Goal: Task Accomplishment & Management: Use online tool/utility

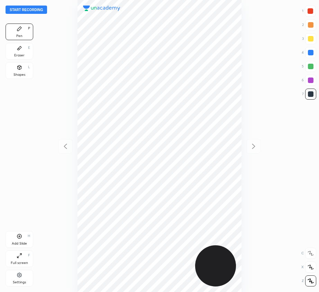
scroll to position [292, 208]
click at [19, 240] on div "Add Slide H" at bounding box center [20, 239] width 28 height 17
click at [65, 145] on icon at bounding box center [65, 146] width 3 height 5
click at [254, 141] on div at bounding box center [253, 146] width 15 height 15
click at [66, 143] on icon at bounding box center [65, 146] width 8 height 8
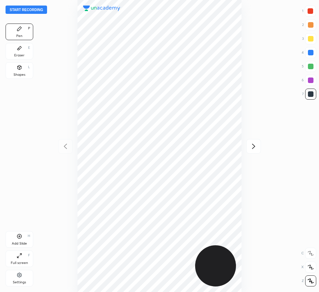
click at [257, 144] on icon at bounding box center [254, 146] width 8 height 8
drag, startPoint x: 66, startPoint y: 144, endPoint x: 65, endPoint y: 133, distance: 11.8
click at [66, 145] on icon at bounding box center [65, 146] width 8 height 8
click at [256, 147] on icon at bounding box center [254, 146] width 8 height 8
click at [21, 52] on div "Eraser E" at bounding box center [20, 51] width 28 height 17
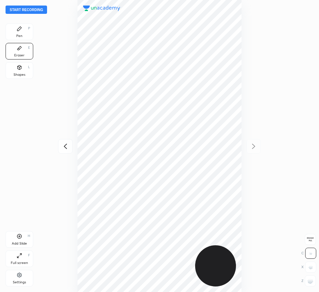
click at [311, 238] on span "Erase all" at bounding box center [310, 239] width 10 height 5
click at [24, 6] on button "Start recording" at bounding box center [27, 10] width 42 height 8
click at [17, 8] on button "End recording" at bounding box center [25, 10] width 38 height 8
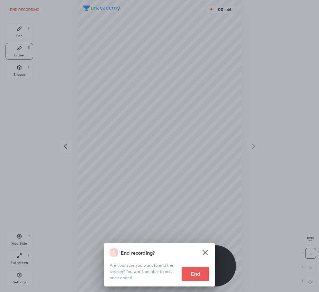
drag, startPoint x: 190, startPoint y: 272, endPoint x: 123, endPoint y: 245, distance: 72.3
click at [189, 272] on button "End" at bounding box center [196, 274] width 28 height 14
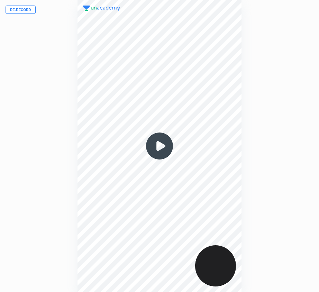
click at [20, 7] on button "Re-record" at bounding box center [21, 10] width 30 height 8
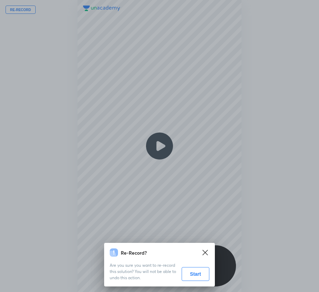
click at [196, 277] on button "Start" at bounding box center [196, 274] width 28 height 14
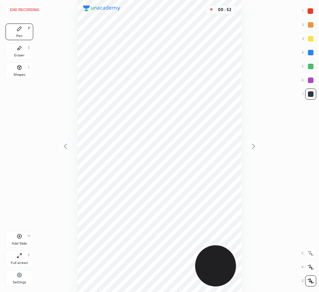
click at [309, 81] on div at bounding box center [311, 81] width 6 height 6
click at [21, 236] on icon at bounding box center [20, 237] width 6 height 6
click at [63, 148] on icon at bounding box center [65, 146] width 8 height 8
click at [254, 144] on icon at bounding box center [254, 146] width 8 height 8
drag, startPoint x: 66, startPoint y: 144, endPoint x: 65, endPoint y: 135, distance: 9.4
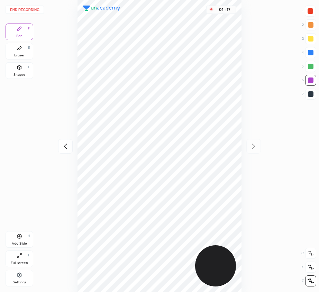
click at [66, 145] on icon at bounding box center [65, 146] width 3 height 5
click at [254, 144] on icon at bounding box center [254, 146] width 8 height 8
click at [64, 147] on icon at bounding box center [65, 146] width 8 height 8
drag, startPoint x: 252, startPoint y: 144, endPoint x: 243, endPoint y: 141, distance: 9.9
click at [252, 144] on icon at bounding box center [254, 146] width 8 height 8
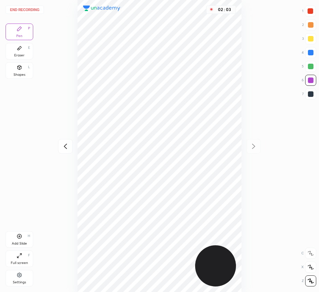
click at [312, 52] on div at bounding box center [311, 53] width 6 height 6
click at [21, 54] on div "Eraser E" at bounding box center [20, 51] width 28 height 17
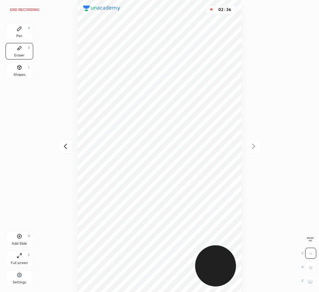
drag, startPoint x: 15, startPoint y: 30, endPoint x: 22, endPoint y: 32, distance: 7.6
click at [16, 30] on div "Pen P" at bounding box center [20, 32] width 28 height 17
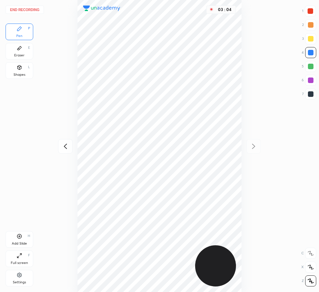
click at [309, 11] on div at bounding box center [311, 11] width 6 height 6
click at [20, 51] on div "Eraser E" at bounding box center [20, 51] width 28 height 17
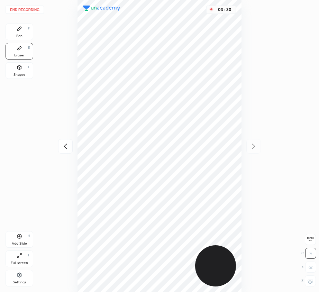
drag, startPoint x: 15, startPoint y: 31, endPoint x: 61, endPoint y: 107, distance: 89.6
click at [15, 32] on div "Pen P" at bounding box center [20, 32] width 28 height 17
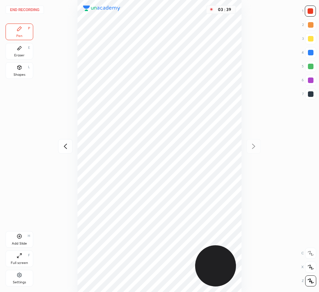
click at [29, 9] on button "End recording" at bounding box center [25, 10] width 38 height 8
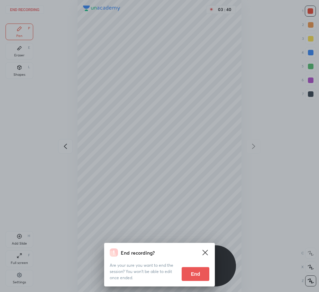
click at [200, 268] on div "Are your sure you want to end the session? You won’t be able to edit once ended…" at bounding box center [160, 269] width 100 height 24
click at [206, 276] on button "End" at bounding box center [196, 274] width 28 height 14
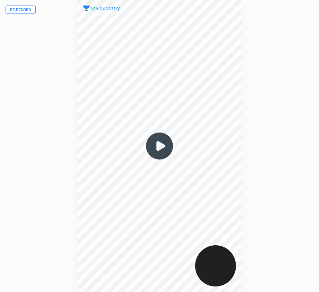
click at [19, 9] on button "Re-record" at bounding box center [21, 10] width 30 height 8
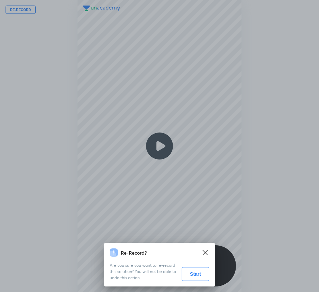
click at [192, 274] on button "Start" at bounding box center [196, 274] width 28 height 14
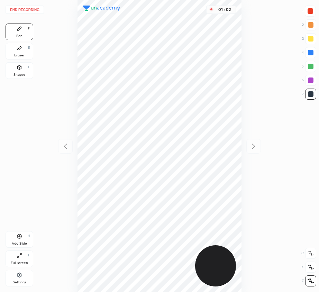
click at [27, 239] on div "Add Slide H" at bounding box center [20, 239] width 28 height 17
click at [68, 147] on icon at bounding box center [65, 146] width 8 height 8
click at [254, 144] on icon at bounding box center [254, 146] width 8 height 8
click at [62, 141] on div at bounding box center [65, 146] width 15 height 15
click at [253, 145] on icon at bounding box center [254, 146] width 8 height 8
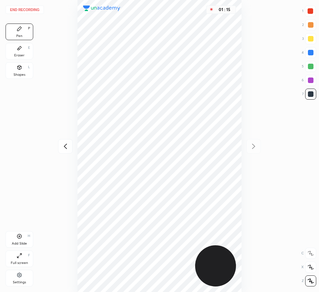
click at [21, 52] on div "Eraser E" at bounding box center [20, 51] width 28 height 17
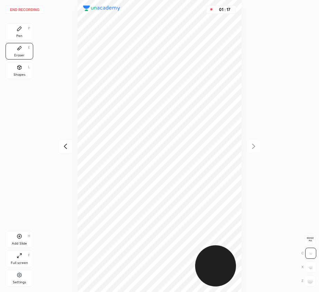
drag, startPoint x: 24, startPoint y: 34, endPoint x: 63, endPoint y: 51, distance: 42.8
click at [26, 36] on div "Pen P" at bounding box center [20, 32] width 28 height 17
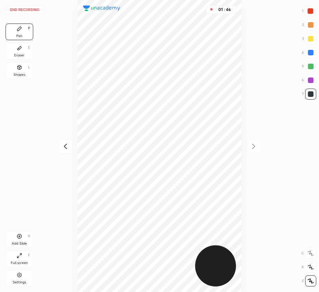
drag, startPoint x: 309, startPoint y: 52, endPoint x: 249, endPoint y: 96, distance: 74.8
click at [309, 52] on div at bounding box center [311, 53] width 6 height 6
drag, startPoint x: 17, startPoint y: 234, endPoint x: 20, endPoint y: 242, distance: 8.4
click at [18, 234] on icon at bounding box center [20, 237] width 6 height 6
click at [69, 144] on icon at bounding box center [65, 146] width 8 height 8
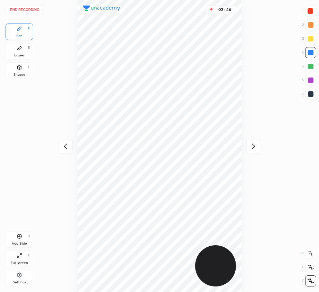
click at [256, 144] on icon at bounding box center [254, 146] width 8 height 8
drag, startPoint x: 63, startPoint y: 154, endPoint x: 60, endPoint y: 150, distance: 5.3
click at [62, 154] on div "02 : 49" at bounding box center [159, 146] width 208 height 292
click at [66, 147] on icon at bounding box center [65, 146] width 8 height 8
click at [253, 147] on icon at bounding box center [254, 146] width 8 height 8
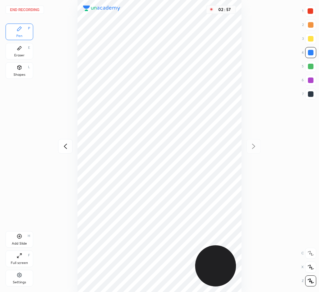
click at [68, 145] on icon at bounding box center [65, 146] width 8 height 8
click at [255, 143] on icon at bounding box center [254, 146] width 8 height 8
click at [66, 147] on icon at bounding box center [65, 146] width 8 height 8
drag, startPoint x: 255, startPoint y: 143, endPoint x: 247, endPoint y: 126, distance: 19.1
click at [255, 143] on icon at bounding box center [254, 146] width 8 height 8
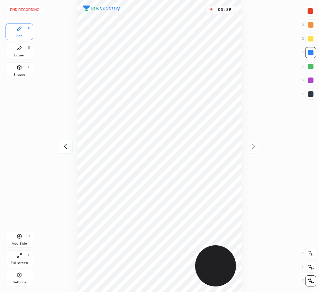
drag, startPoint x: 314, startPoint y: 63, endPoint x: 243, endPoint y: 103, distance: 80.8
click at [313, 64] on div at bounding box center [310, 66] width 11 height 11
click at [21, 51] on div "Eraser E" at bounding box center [20, 51] width 28 height 17
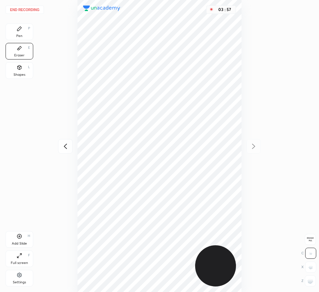
drag, startPoint x: 20, startPoint y: 55, endPoint x: 77, endPoint y: 127, distance: 91.9
click at [20, 56] on div "Eraser" at bounding box center [19, 55] width 10 height 3
drag, startPoint x: 17, startPoint y: 29, endPoint x: 41, endPoint y: 70, distance: 47.5
click at [19, 33] on div "Pen P" at bounding box center [20, 32] width 28 height 17
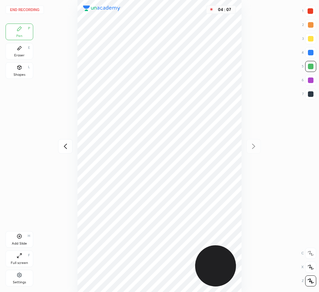
click at [311, 45] on div "1 2 3 4 5 6 7" at bounding box center [309, 54] width 15 height 97
click at [311, 11] on div at bounding box center [311, 11] width 6 height 6
drag, startPoint x: 312, startPoint y: 77, endPoint x: 303, endPoint y: 80, distance: 9.4
click at [312, 78] on div at bounding box center [310, 80] width 11 height 11
click at [21, 234] on icon at bounding box center [20, 237] width 6 height 6
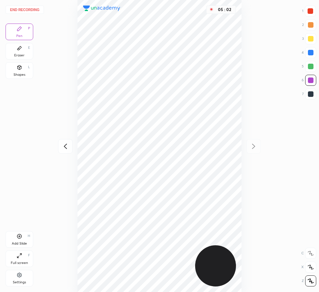
click at [25, 6] on button "End recording" at bounding box center [25, 10] width 38 height 8
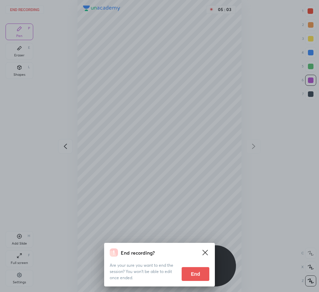
drag, startPoint x: 194, startPoint y: 273, endPoint x: 205, endPoint y: 268, distance: 11.8
click at [195, 273] on button "End" at bounding box center [196, 274] width 28 height 14
